Goal: Information Seeking & Learning: Learn about a topic

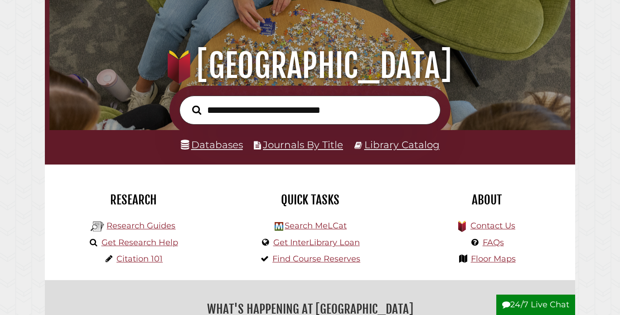
scroll to position [65, 0]
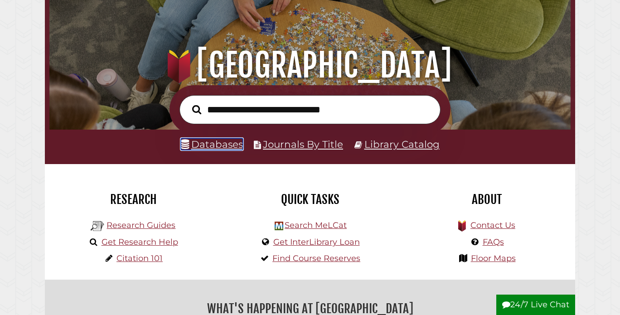
click at [225, 145] on link "Databases" at bounding box center [212, 144] width 62 height 12
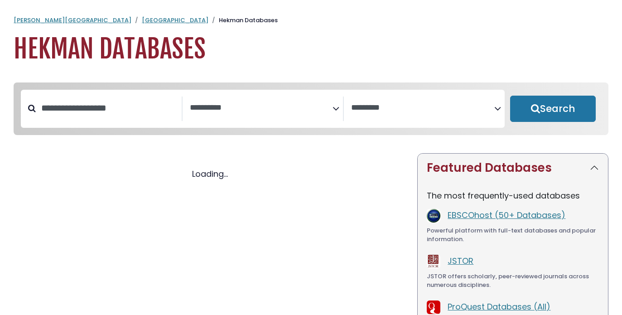
select select "Database Subject Filter"
select select "Database Vendors Filter"
select select "Database Subject Filter"
select select "Database Vendors Filter"
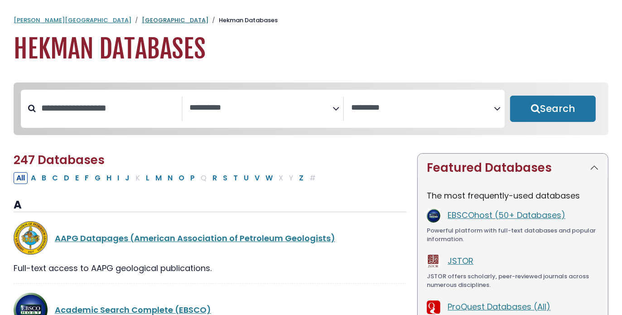
click at [142, 19] on link "Hekman Library" at bounding box center [175, 20] width 67 height 9
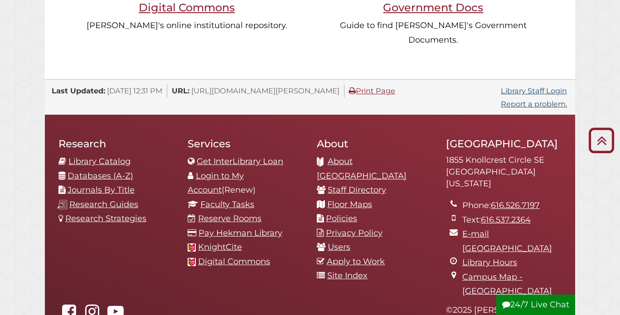
scroll to position [899, 0]
click at [101, 170] on link "Databases (A-Z)" at bounding box center [101, 175] width 66 height 10
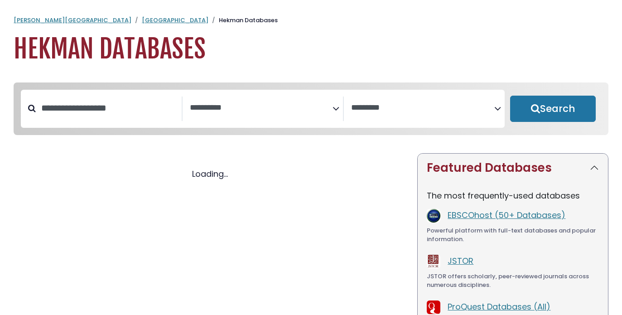
select select "Database Subject Filter"
select select "Database Vendors Filter"
select select "Database Subject Filter"
select select "Database Vendors Filter"
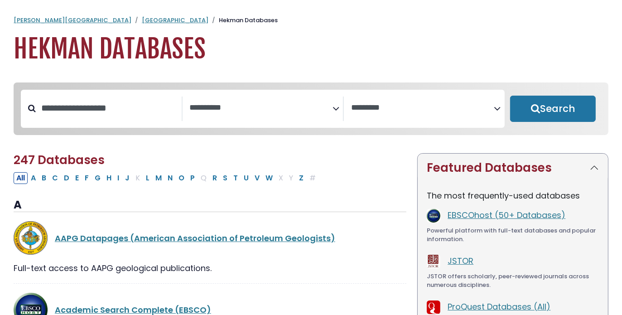
click at [335, 111] on icon "Search filters" at bounding box center [336, 107] width 7 height 14
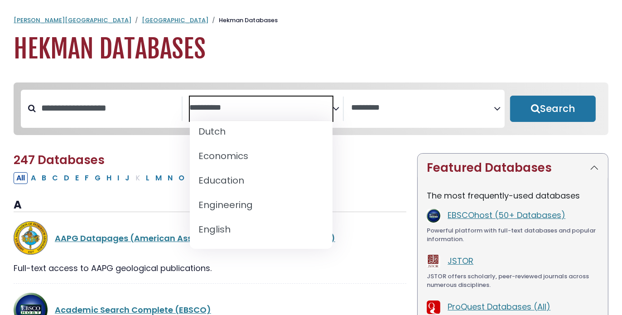
scroll to position [279, 0]
select select "*****"
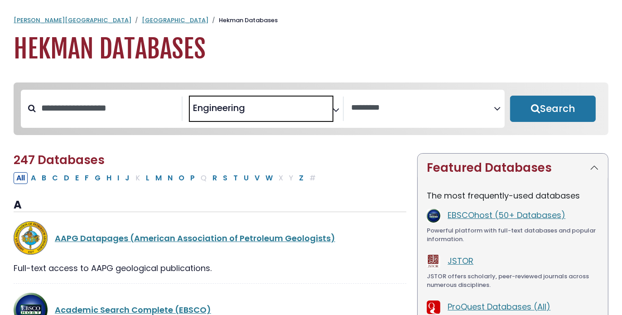
scroll to position [159, 0]
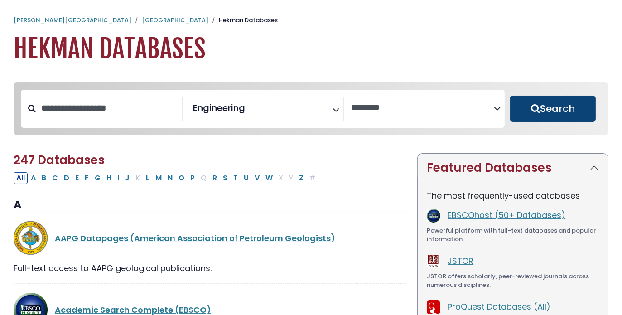
click at [552, 107] on button "Search" at bounding box center [553, 109] width 86 height 26
select select "Database Vendors Filter"
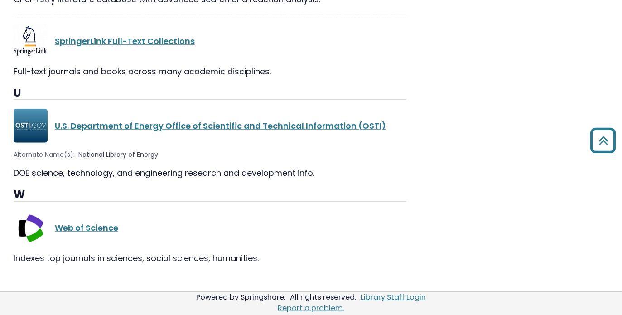
scroll to position [802, 0]
click at [179, 123] on link "U.S. Department of Energy Office of Scientific and Technical Information (OSTI)" at bounding box center [220, 126] width 331 height 11
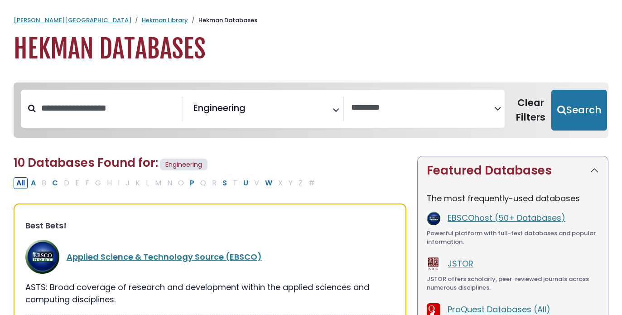
select select "Database Vendors Filter"
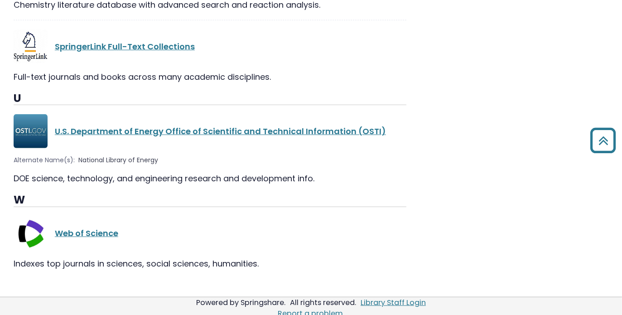
scroll to position [780, 0]
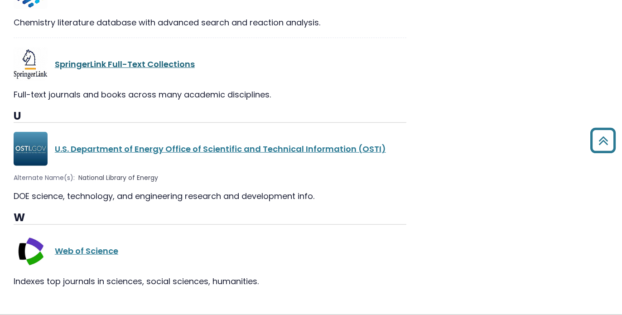
click at [122, 64] on link "SpringerLink Full-Text Collections" at bounding box center [125, 63] width 140 height 11
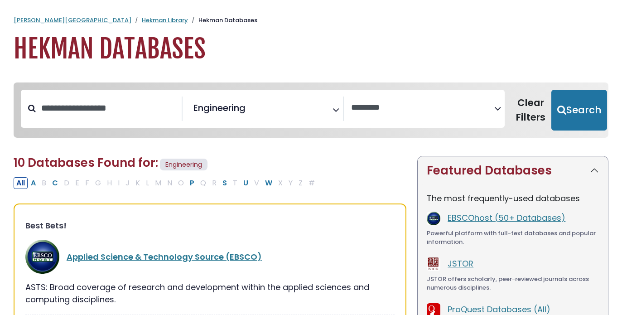
select select "Database Vendors Filter"
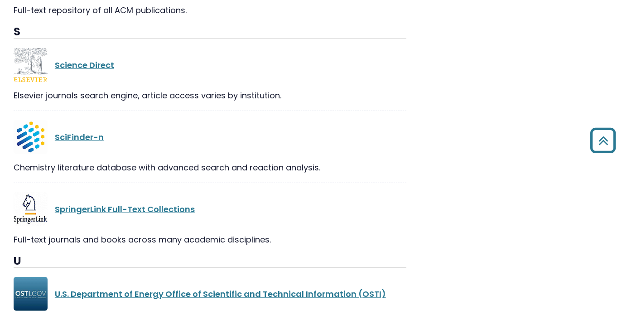
scroll to position [633, 0]
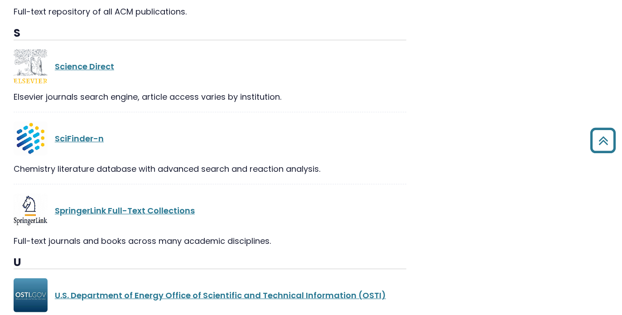
click at [92, 59] on div "Science Direct" at bounding box center [210, 66] width 393 height 34
click at [92, 63] on link "Science Direct" at bounding box center [84, 66] width 59 height 11
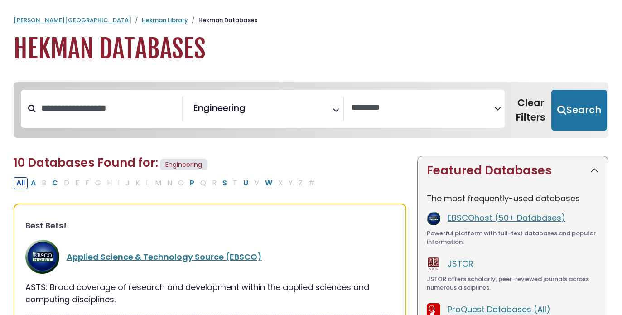
select select "Database Vendors Filter"
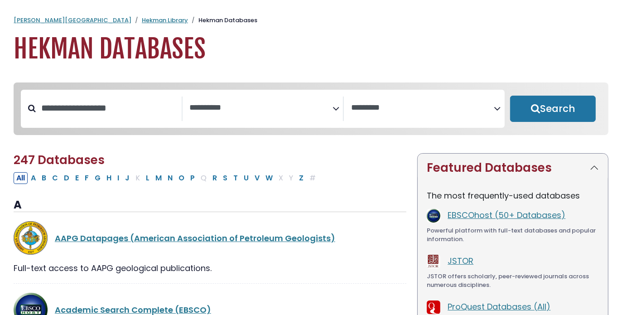
select select "Database Subject Filter"
select select "Database Vendors Filter"
